Goal: Task Accomplishment & Management: Manage account settings

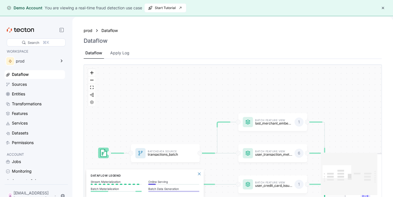
scroll to position [4, 0]
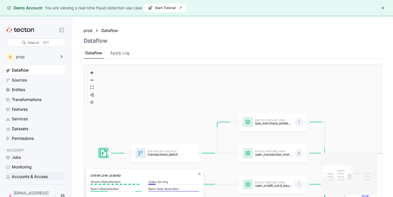
click at [39, 178] on div "Accounts & Access" at bounding box center [30, 176] width 36 height 6
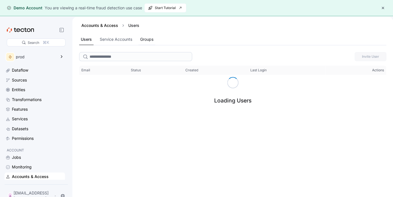
click at [149, 42] on div "Groups" at bounding box center [146, 39] width 13 height 6
click at [124, 40] on div "Service Accounts" at bounding box center [122, 40] width 33 height 6
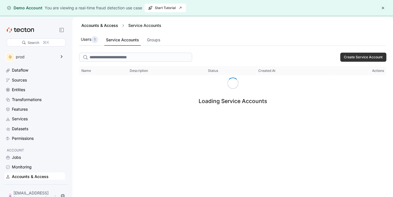
click at [88, 40] on div "Users 1" at bounding box center [89, 39] width 17 height 7
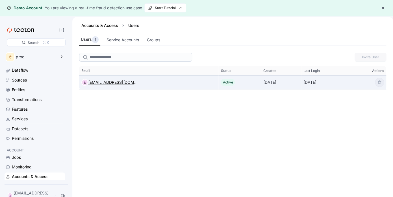
click at [93, 82] on div "[EMAIL_ADDRESS][DOMAIN_NAME]" at bounding box center [113, 82] width 50 height 7
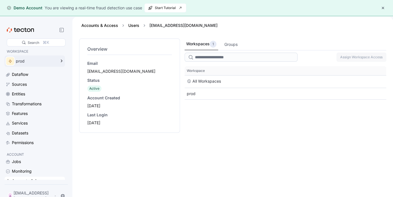
click at [37, 61] on div "prod" at bounding box center [36, 61] width 40 height 4
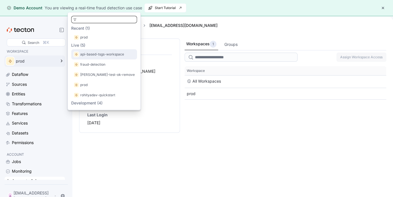
click at [97, 56] on p "api-based-tsgs-workspace" at bounding box center [102, 54] width 44 height 6
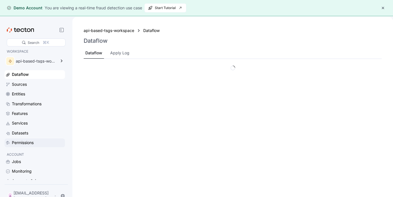
scroll to position [4, 0]
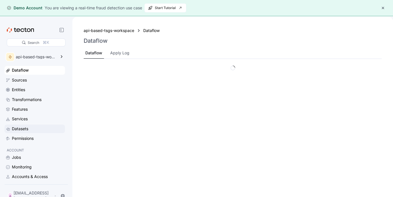
click at [29, 127] on div "Datasets" at bounding box center [38, 128] width 52 height 6
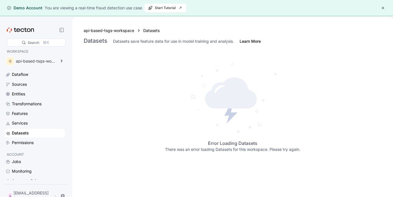
click at [25, 33] on div at bounding box center [36, 30] width 59 height 8
click at [26, 31] on icon at bounding box center [25, 30] width 3 height 4
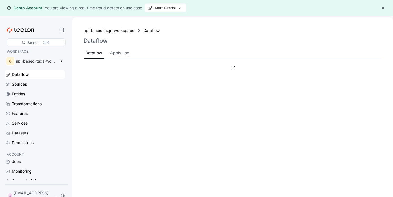
scroll to position [4, 0]
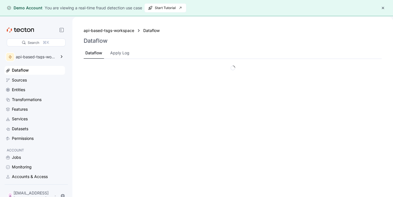
click at [47, 172] on div "Jobs Monitoring Accounts & Access" at bounding box center [35, 167] width 60 height 28
click at [47, 175] on div "Accounts & Access" at bounding box center [30, 176] width 36 height 6
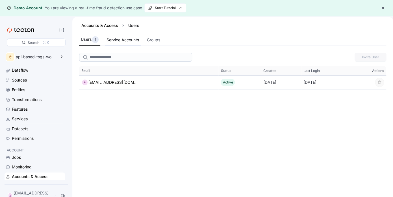
click at [118, 40] on div "Service Accounts" at bounding box center [123, 40] width 33 height 6
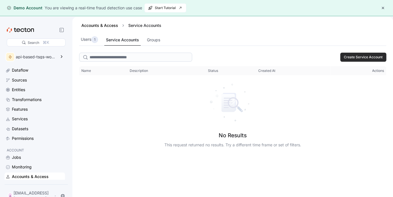
click at [350, 57] on span "Create Service Account" at bounding box center [363, 57] width 39 height 8
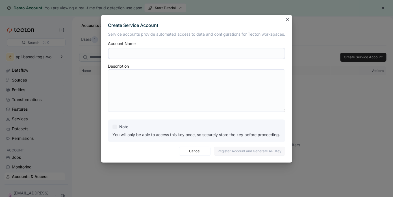
scroll to position [4, 0]
click at [289, 21] on button "Closes this modal window" at bounding box center [287, 19] width 7 height 7
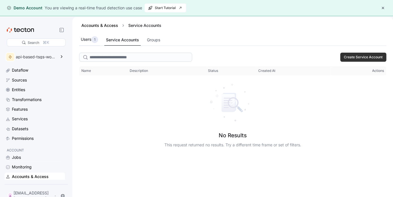
click at [92, 42] on div "1" at bounding box center [94, 39] width 7 height 7
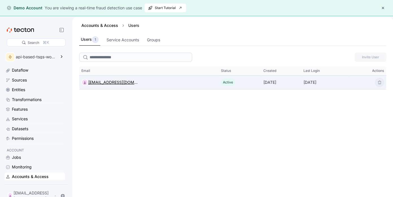
click at [105, 79] on div "[EMAIL_ADDRESS][DOMAIN_NAME]" at bounding box center [113, 82] width 50 height 7
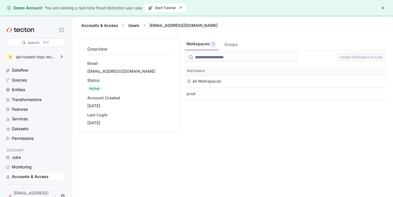
click at [90, 68] on div "Email ali@urbanmir.com" at bounding box center [129, 67] width 85 height 14
drag, startPoint x: 92, startPoint y: 70, endPoint x: 138, endPoint y: 70, distance: 45.2
click at [138, 70] on div "[EMAIL_ADDRESS][DOMAIN_NAME]" at bounding box center [129, 71] width 85 height 6
click at [139, 71] on div "[EMAIL_ADDRESS][DOMAIN_NAME]" at bounding box center [129, 71] width 85 height 6
click at [234, 46] on div "Groups" at bounding box center [230, 44] width 13 height 6
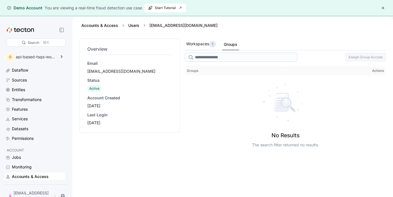
click at [203, 45] on div "Workspaces 1" at bounding box center [201, 44] width 30 height 7
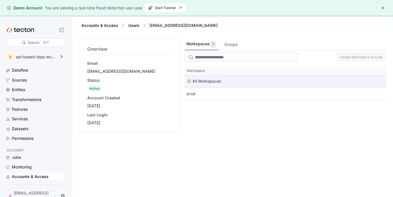
click at [205, 81] on div "All Workspaces" at bounding box center [206, 81] width 29 height 7
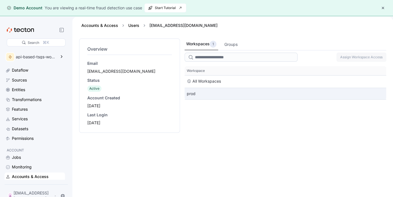
click at [197, 94] on div "prod" at bounding box center [286, 93] width 202 height 11
click at [194, 94] on div "prod" at bounding box center [286, 93] width 202 height 11
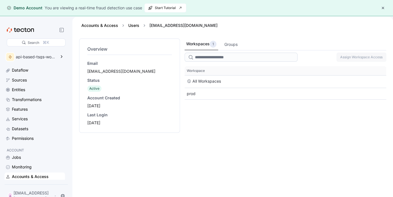
click at [384, 9] on button "button" at bounding box center [383, 8] width 7 height 7
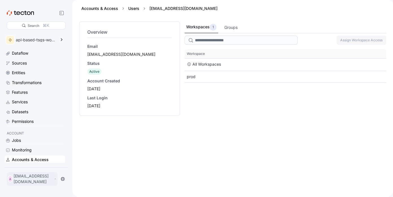
click at [51, 183] on div "A [EMAIL_ADDRESS][DOMAIN_NAME]" at bounding box center [32, 179] width 51 height 14
click at [22, 156] on div "My Account" at bounding box center [28, 158] width 23 height 6
click at [31, 159] on div "My Account" at bounding box center [28, 158] width 23 height 6
click at [33, 160] on div "My Account" at bounding box center [28, 158] width 23 height 6
click at [32, 159] on div "My Account" at bounding box center [28, 158] width 23 height 6
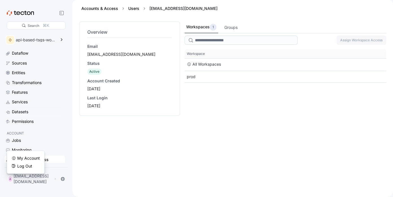
scroll to position [0, 0]
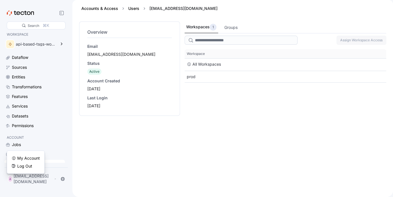
click at [31, 62] on div "Dataflow Sources Entities Transformations Features Services Datasets Permissions" at bounding box center [35, 91] width 60 height 77
click at [30, 65] on div "Sources" at bounding box center [38, 67] width 52 height 6
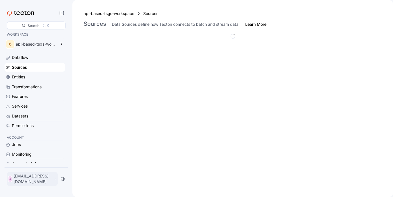
click at [31, 183] on p "[EMAIL_ADDRESS][DOMAIN_NAME]" at bounding box center [33, 178] width 39 height 11
click at [32, 157] on div "My Account" at bounding box center [28, 158] width 23 height 6
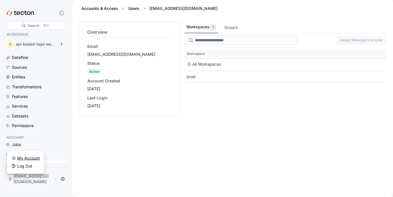
click at [32, 157] on div "My Account" at bounding box center [28, 158] width 23 height 6
click at [107, 9] on link "Accounts & Access" at bounding box center [99, 8] width 37 height 5
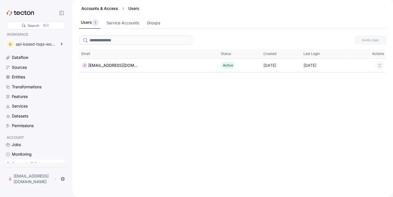
click at [131, 9] on div "Users" at bounding box center [134, 9] width 16 height 6
click at [142, 21] on div "Users 1 Service Accounts Groups" at bounding box center [232, 23] width 307 height 12
click at [164, 22] on div "Users 1 Service Accounts Groups" at bounding box center [232, 23] width 307 height 12
click at [118, 28] on div "Service Accounts" at bounding box center [123, 23] width 36 height 11
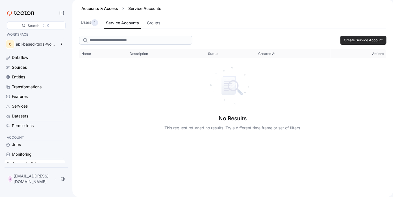
click at [355, 36] on span "Create Service Account" at bounding box center [363, 40] width 39 height 8
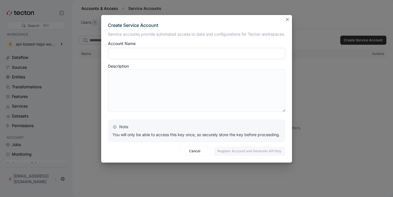
click at [166, 53] on input "text" at bounding box center [196, 53] width 177 height 11
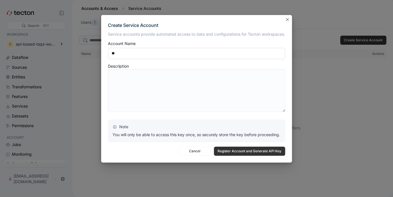
type input "**"
click at [246, 150] on span "Register Account and Generate API Key" at bounding box center [250, 151] width 64 height 8
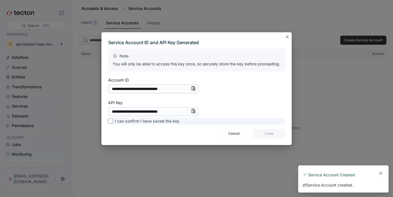
click at [154, 124] on label "I can confirm I have saved the key" at bounding box center [143, 121] width 71 height 7
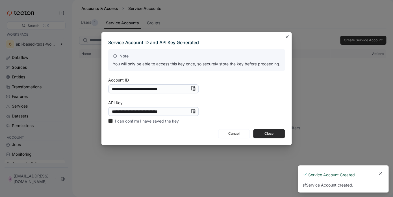
click at [265, 133] on span "Close" at bounding box center [269, 133] width 24 height 8
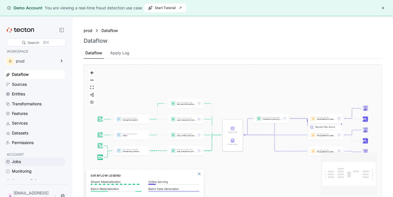
scroll to position [4, 0]
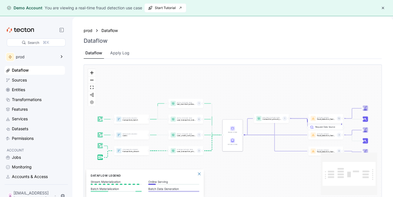
click at [77, 157] on div "Batch Data Source transactions_batch Stream Data Source transactions_stream Bat…" at bounding box center [233, 136] width 312 height 145
click at [64, 194] on div at bounding box center [62, 195] width 11 height 7
click at [85, 145] on div "Batch Data Source transactions_batch Stream Data Source transactions_stream Bat…" at bounding box center [233, 132] width 298 height 134
click at [81, 141] on div "Batch Data Source transactions_batch Stream Data Source transactions_stream Bat…" at bounding box center [233, 136] width 312 height 145
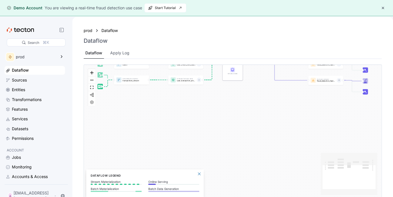
click at [54, 185] on div "Search ⌘K WORKSPACE prod Dataflow Sources Entities Transformations Features Ser…" at bounding box center [36, 115] width 68 height 183
click at [51, 191] on div "A [EMAIL_ADDRESS][DOMAIN_NAME] A" at bounding box center [36, 194] width 63 height 21
click at [50, 194] on div "A [EMAIL_ADDRESS][DOMAIN_NAME]" at bounding box center [32, 196] width 51 height 14
click at [31, 180] on div "My Account Log Out" at bounding box center [25, 179] width 31 height 16
click at [29, 182] on div "Log Out" at bounding box center [24, 183] width 15 height 6
